Goal: Task Accomplishment & Management: Manage account settings

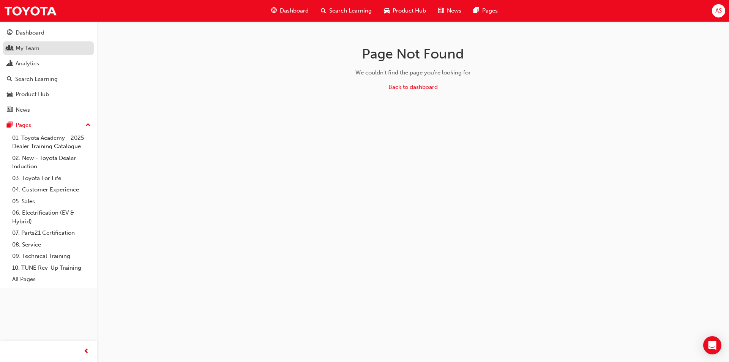
click at [60, 49] on div "My Team" at bounding box center [48, 48] width 83 height 9
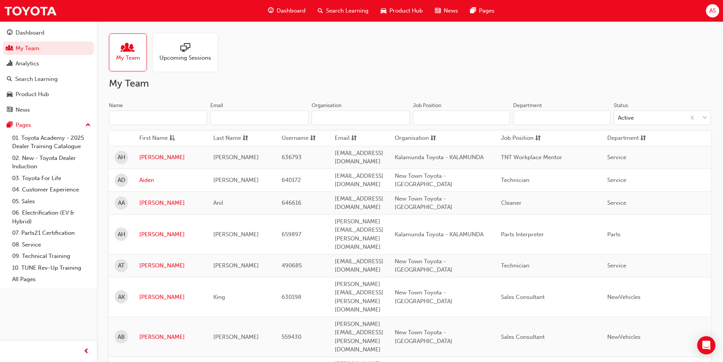
click at [150, 124] on input "Name" at bounding box center [158, 117] width 98 height 14
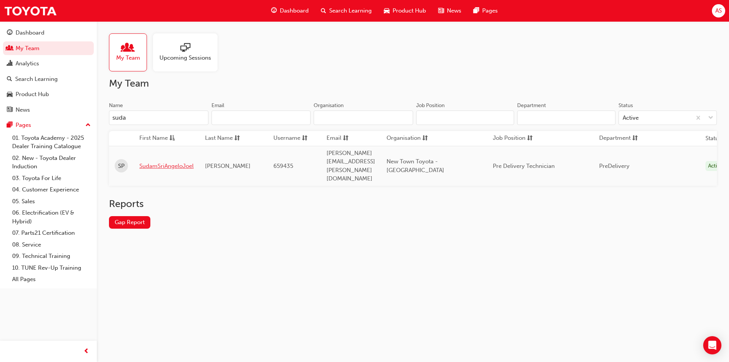
type input "suda"
click at [180, 162] on link "SudamSriAngeloJoel" at bounding box center [166, 166] width 54 height 9
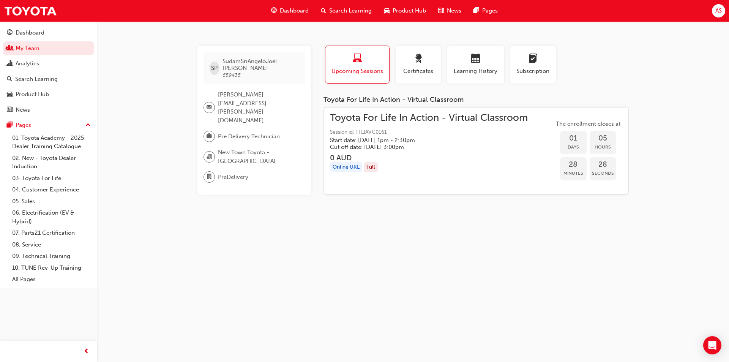
click at [393, 119] on span "Toyota For Life In Action - Virtual Classroom" at bounding box center [429, 118] width 198 height 9
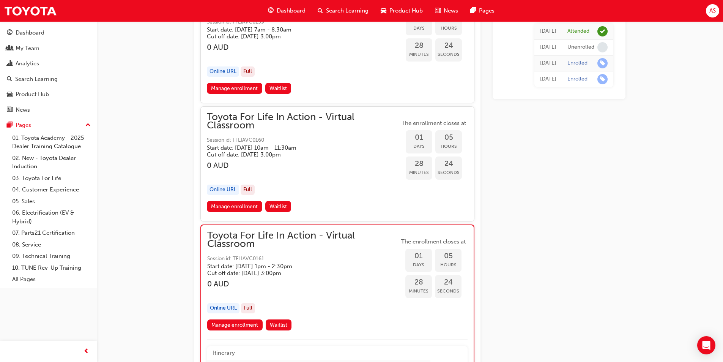
scroll to position [1301, 0]
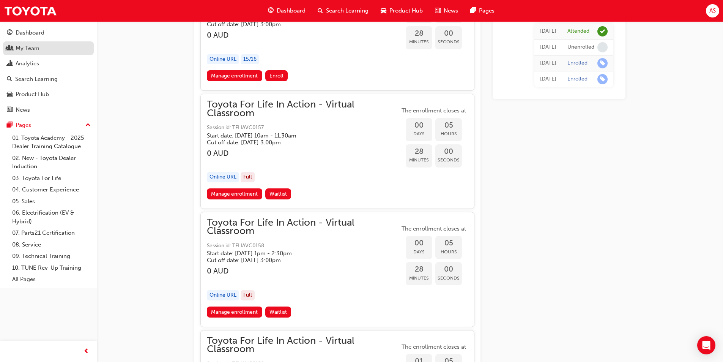
click at [57, 43] on link "My Team" at bounding box center [48, 48] width 91 height 14
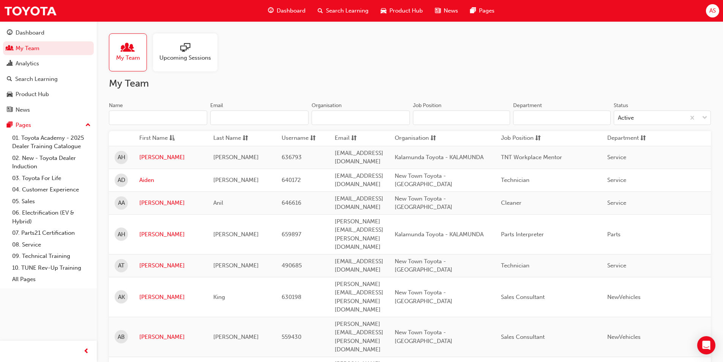
click at [180, 116] on input "Name" at bounding box center [158, 117] width 98 height 14
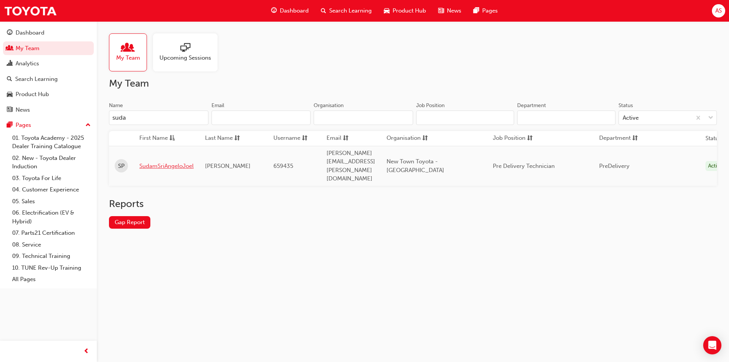
type input "suda"
click at [186, 162] on link "SudamSriAngeloJoel" at bounding box center [166, 166] width 54 height 9
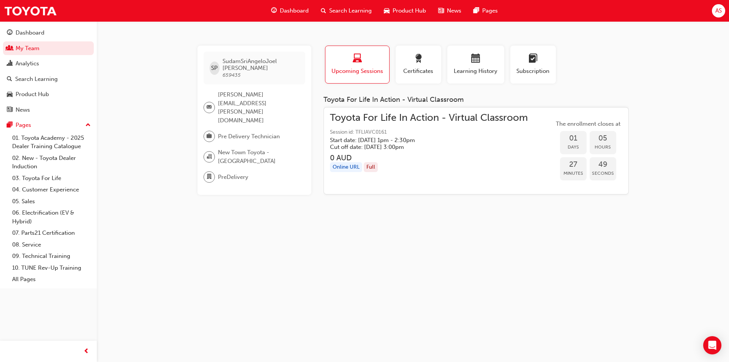
click at [431, 119] on span "Toyota For Life In Action - Virtual Classroom" at bounding box center [429, 118] width 198 height 9
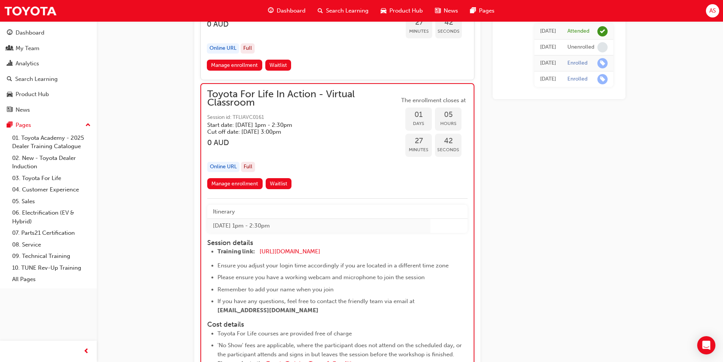
scroll to position [1481, 0]
click at [239, 185] on link "Manage enrollment" at bounding box center [234, 182] width 55 height 11
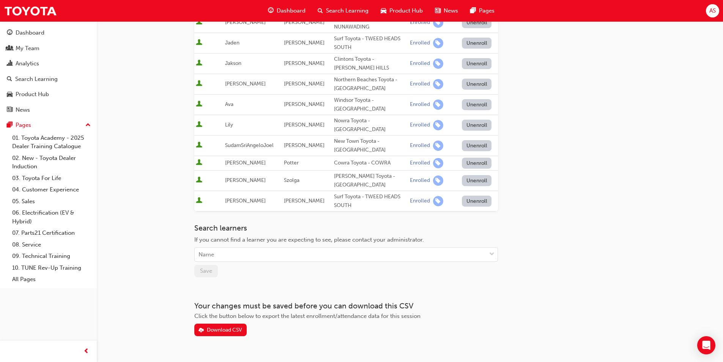
scroll to position [289, 0]
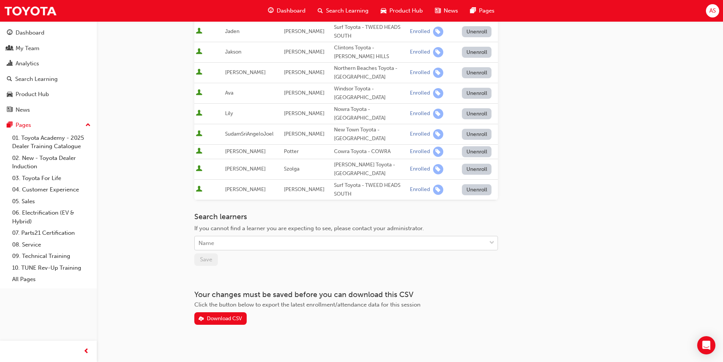
click at [246, 237] on div "Name" at bounding box center [341, 243] width 292 height 13
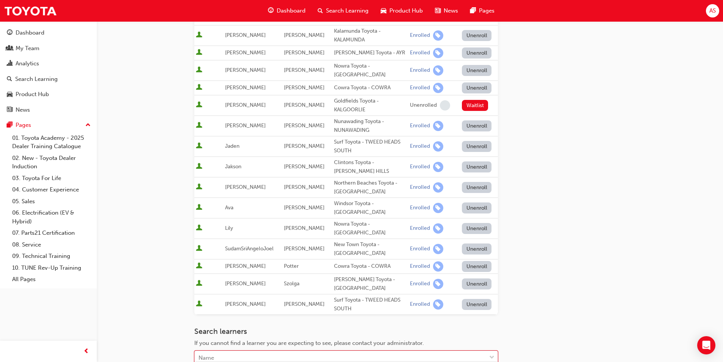
scroll to position [175, 0]
click at [480, 243] on button "Unenroll" at bounding box center [477, 248] width 30 height 11
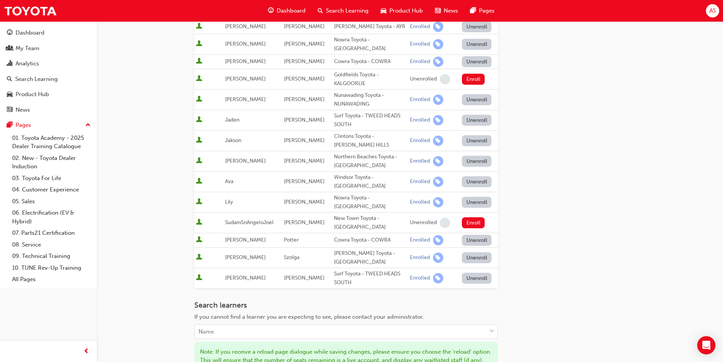
scroll to position [251, 0]
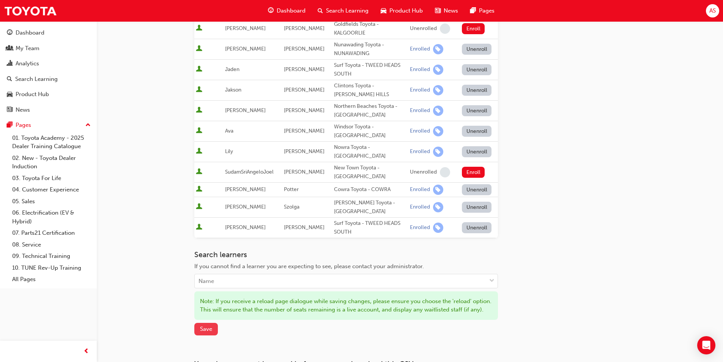
click at [203, 328] on span "Save" at bounding box center [206, 328] width 12 height 7
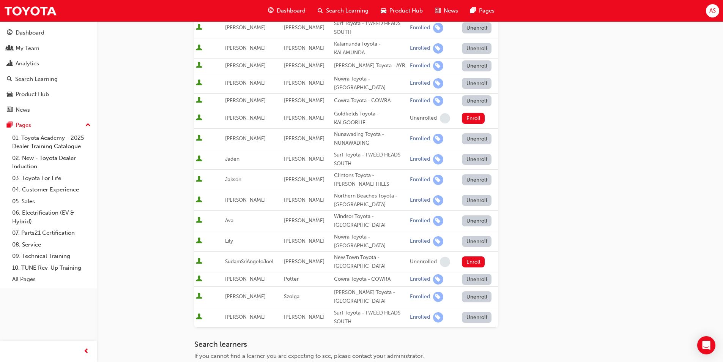
scroll to position [175, 0]
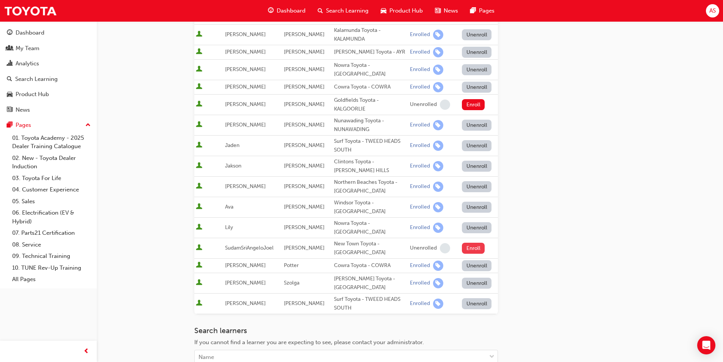
click at [476, 243] on button "Enroll" at bounding box center [473, 248] width 23 height 11
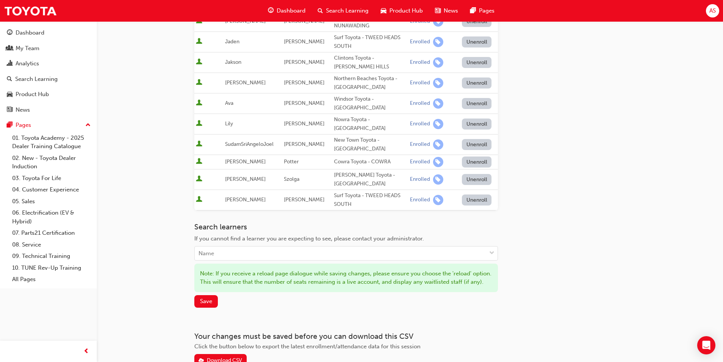
scroll to position [289, 0]
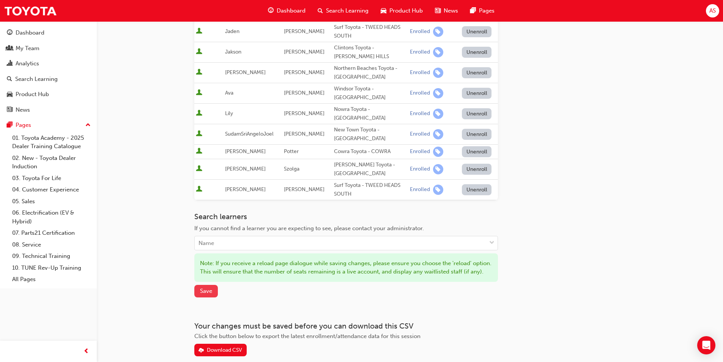
click at [206, 288] on button "Save" at bounding box center [206, 291] width 24 height 13
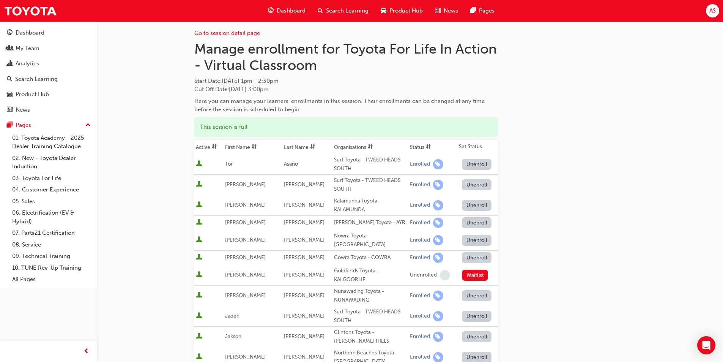
scroll to position [0, 0]
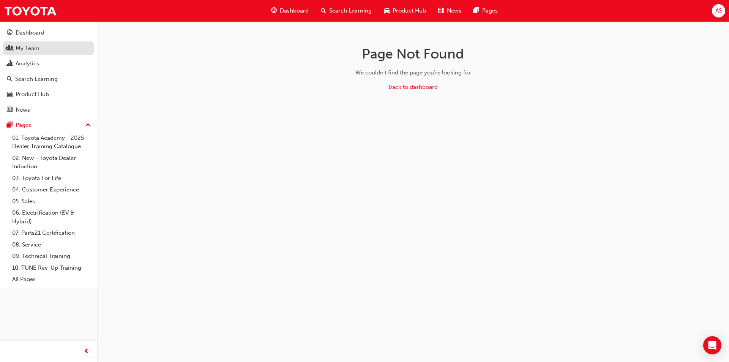
click at [39, 50] on div "My Team" at bounding box center [28, 48] width 24 height 9
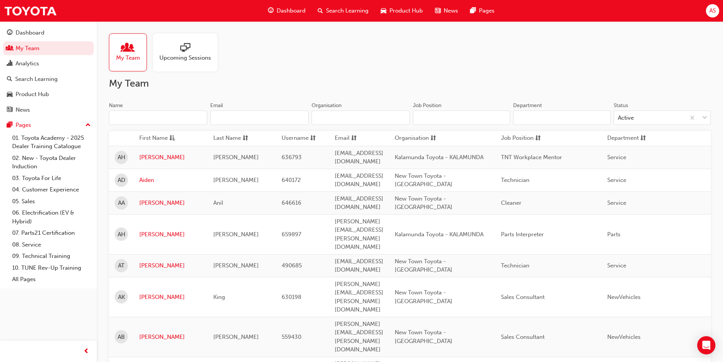
click at [171, 118] on input "Name" at bounding box center [158, 117] width 98 height 14
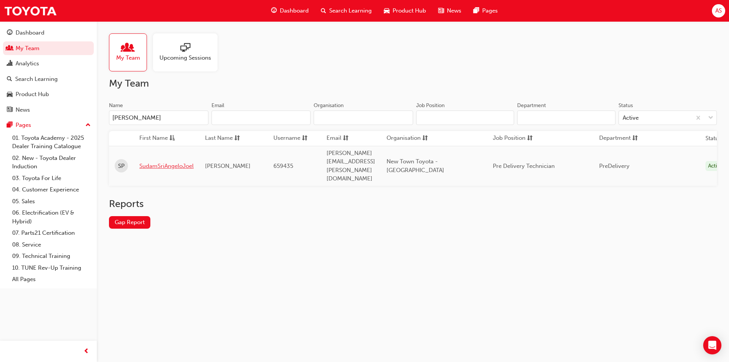
type input "[PERSON_NAME]"
click at [176, 162] on link "SudamSriAngeloJoel" at bounding box center [166, 166] width 54 height 9
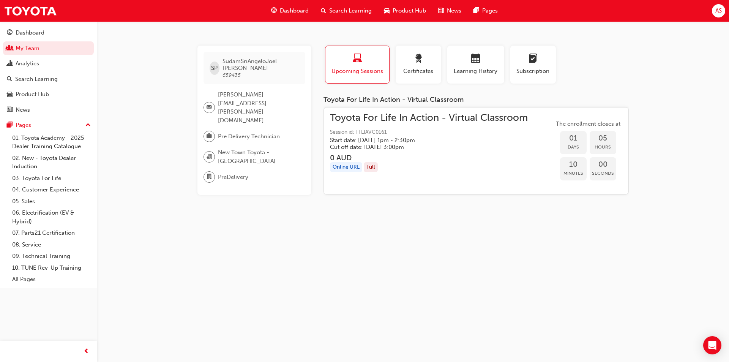
click at [399, 117] on span "Toyota For Life In Action - Virtual Classroom" at bounding box center [429, 118] width 198 height 9
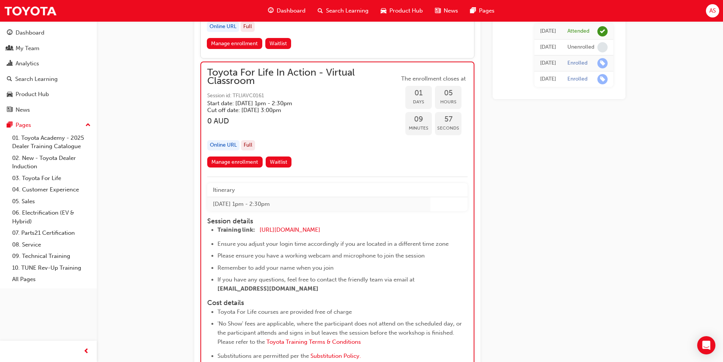
scroll to position [1488, 0]
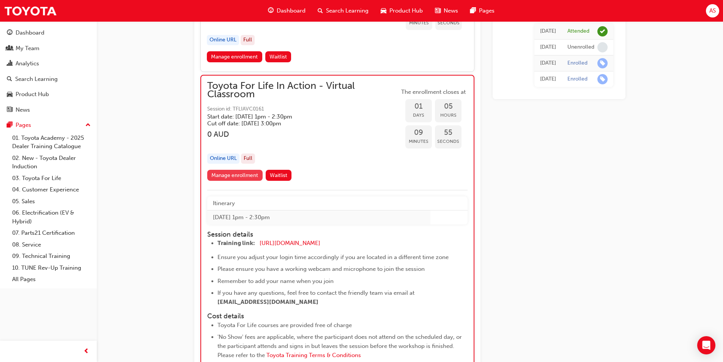
click at [235, 173] on link "Manage enrollment" at bounding box center [234, 175] width 55 height 11
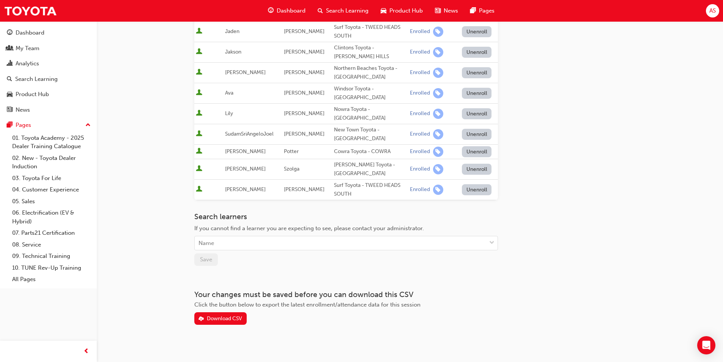
scroll to position [213, 0]
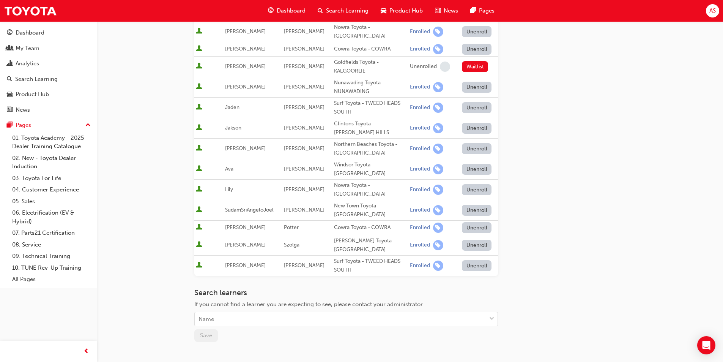
click at [484, 205] on button "Unenroll" at bounding box center [477, 210] width 30 height 11
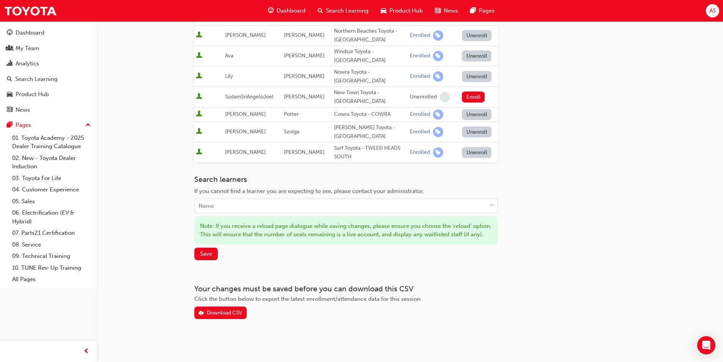
scroll to position [327, 0]
click at [210, 253] on span "Save" at bounding box center [206, 253] width 12 height 7
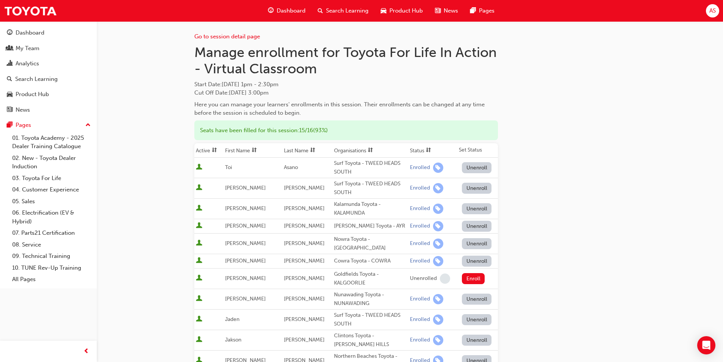
scroll to position [0, 0]
